Goal: Task Accomplishment & Management: Manage account settings

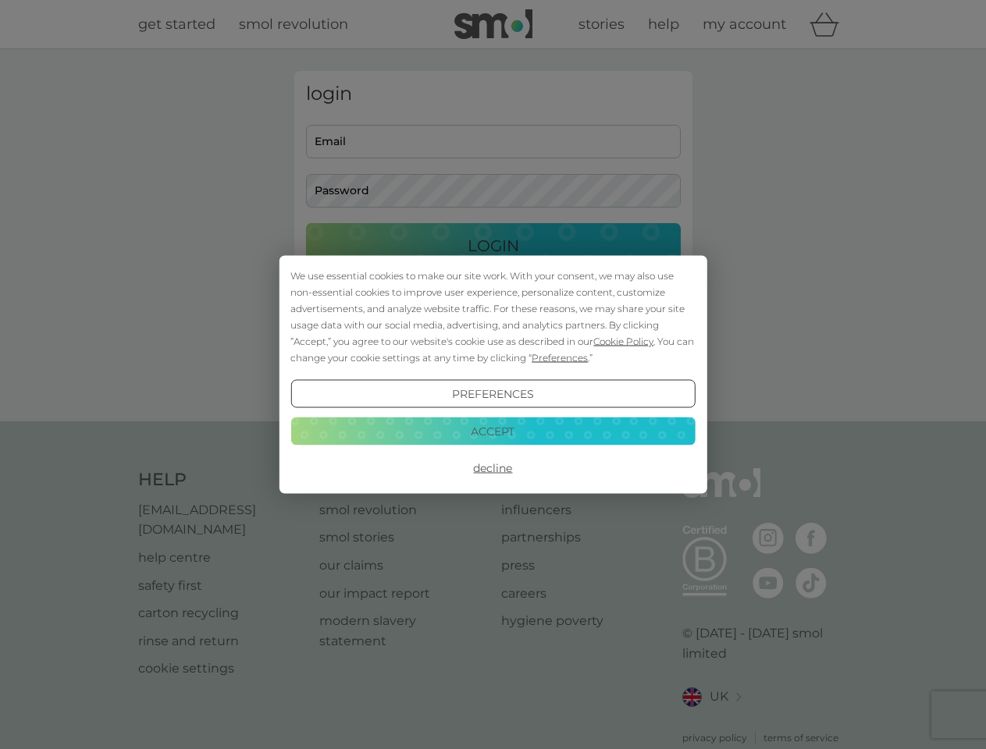
click at [624, 341] on span "Cookie Policy" at bounding box center [623, 342] width 60 height 12
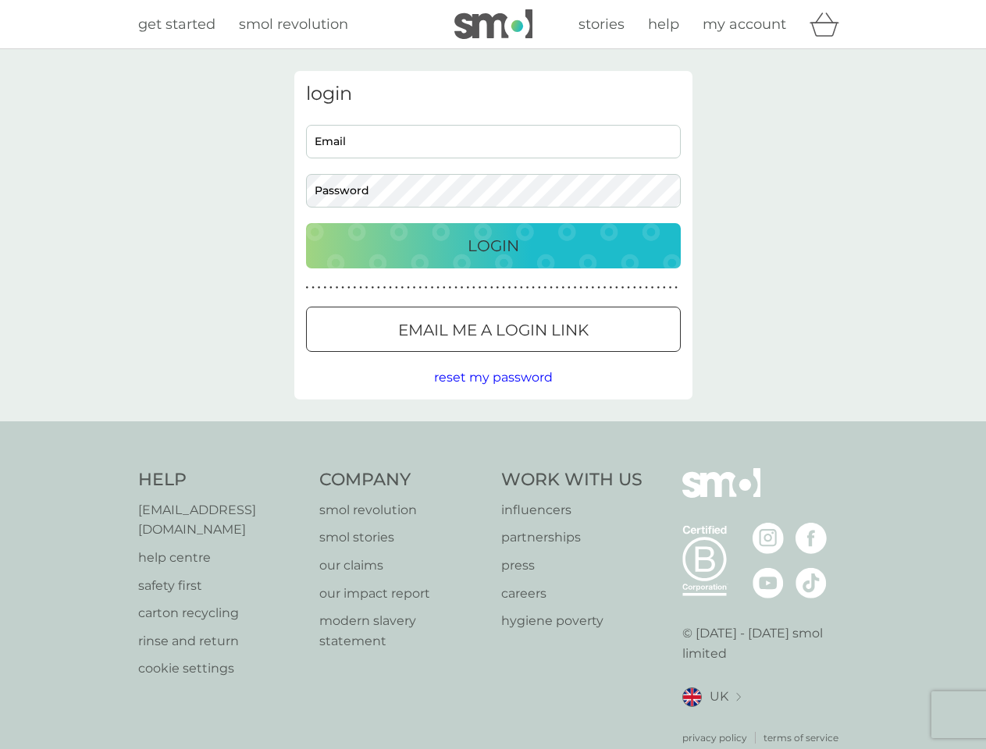
click at [558, 357] on div "login Email Password Login ● ● ● ● ● ● ● ● ● ● ● ● ● ● ● ● ● ● ● ● ● ● ● ● ● ● …" at bounding box center [493, 235] width 398 height 329
click at [492, 394] on div "login Email Password Login ● ● ● ● ● ● ● ● ● ● ● ● ● ● ● ● ● ● ● ● ● ● ● ● ● ● …" at bounding box center [493, 235] width 398 height 329
click at [492, 468] on div "Help [EMAIL_ADDRESS][DOMAIN_NAME] help centre safety first carton recycling rin…" at bounding box center [493, 606] width 710 height 277
click at [492, 431] on div "Help [EMAIL_ADDRESS][DOMAIN_NAME] help centre safety first carton recycling rin…" at bounding box center [493, 606] width 986 height 371
